Goal: Information Seeking & Learning: Find specific fact

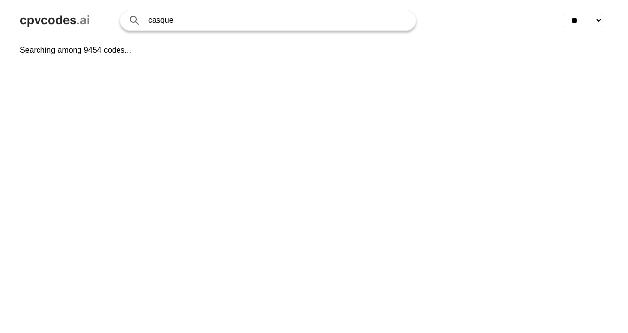
select select "**"
drag, startPoint x: 192, startPoint y: 23, endPoint x: 59, endPoint y: 37, distance: 133.1
click at [65, 17] on div "cpvcodes .ai casque Search with AI ** ** ** ** ** ** ** ** ** ** ** ** ** ** **…" at bounding box center [314, 20] width 628 height 41
type input "e"
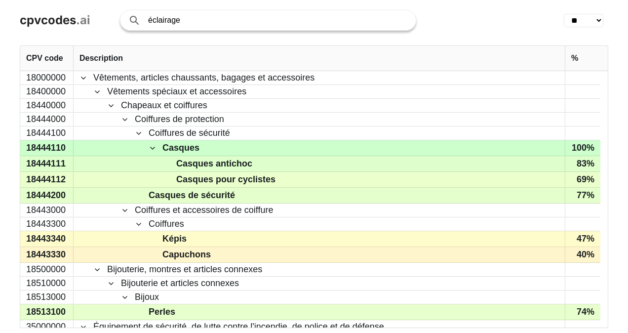
type input "éclairage"
click button "Search with AI" at bounding box center [0, 0] width 0 height 0
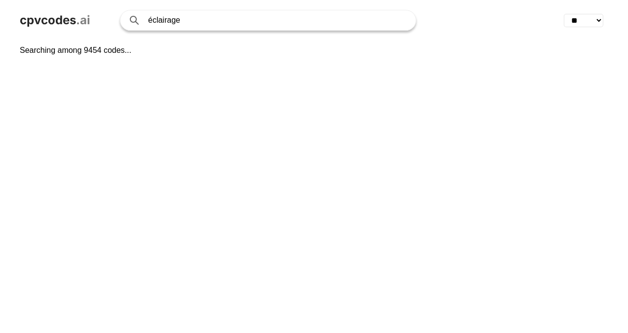
select select "**"
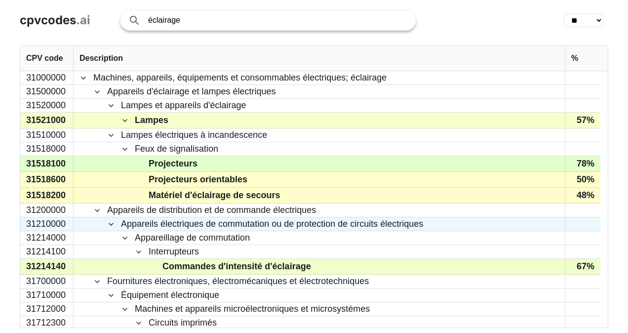
scroll to position [311, 0]
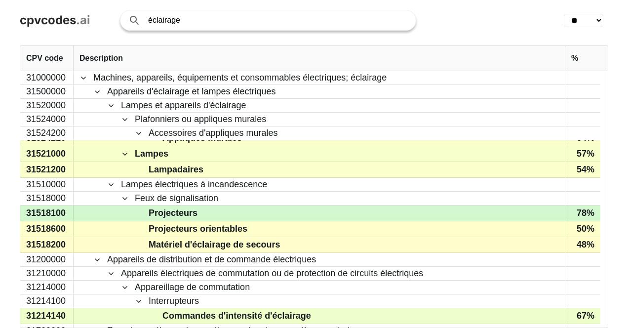
click at [188, 212] on span "Projecteurs" at bounding box center [173, 213] width 49 height 14
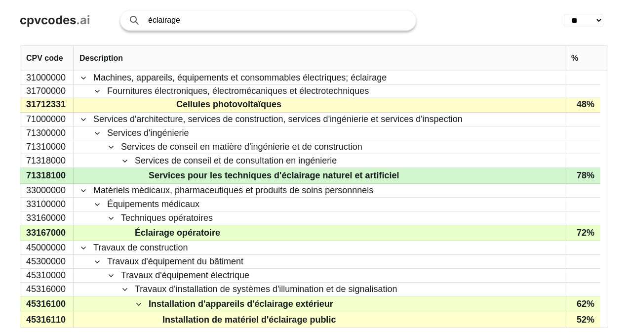
scroll to position [666, 0]
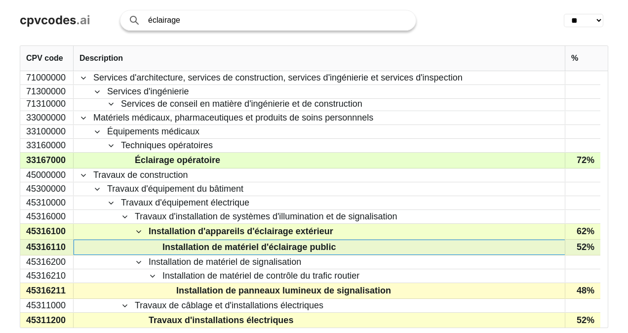
click at [299, 246] on span "Installation de matériel d'éclairage public" at bounding box center [249, 247] width 173 height 14
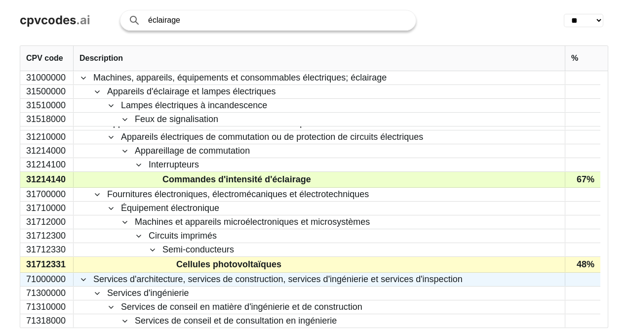
scroll to position [419, 0]
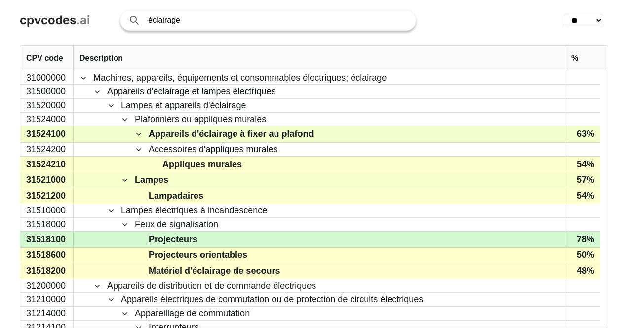
click at [51, 237] on div "31518100" at bounding box center [46, 239] width 53 height 15
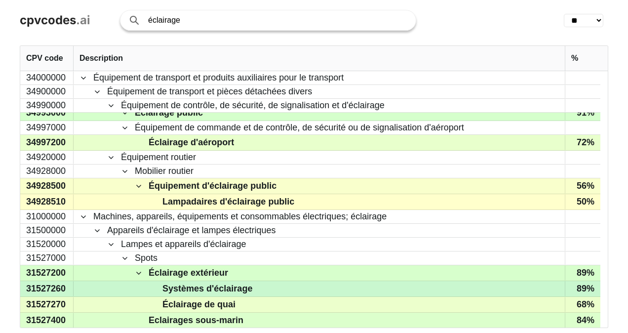
click at [238, 282] on span "Systèmes d'éclairage" at bounding box center [208, 289] width 90 height 14
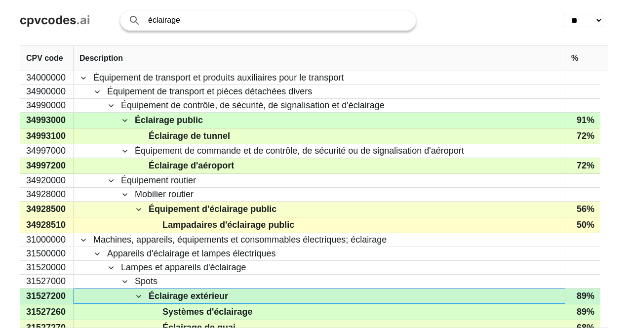
click at [142, 294] on span at bounding box center [139, 297] width 8 height 8
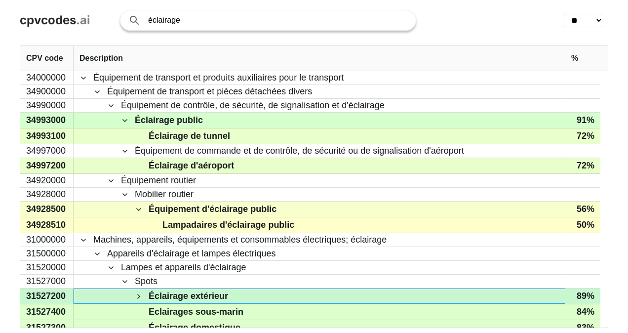
click at [142, 294] on span at bounding box center [139, 297] width 8 height 8
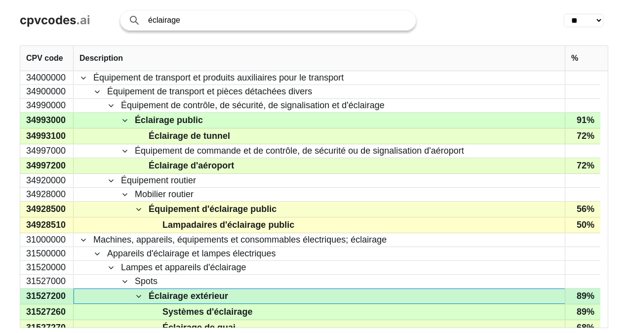
click at [142, 294] on span at bounding box center [139, 297] width 8 height 8
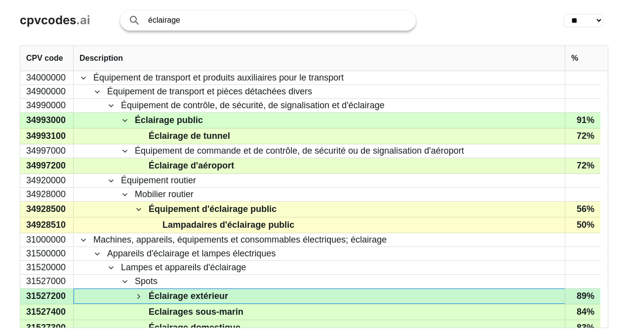
click at [142, 294] on span at bounding box center [139, 297] width 8 height 8
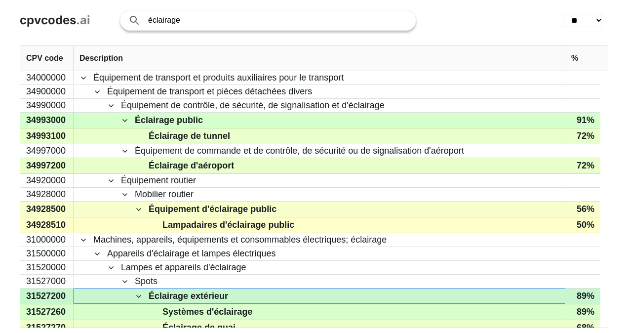
click at [142, 294] on span at bounding box center [139, 297] width 8 height 8
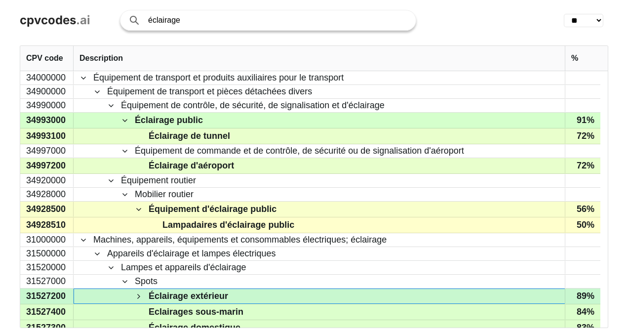
click at [142, 294] on span at bounding box center [139, 297] width 8 height 8
